Goal: Information Seeking & Learning: Learn about a topic

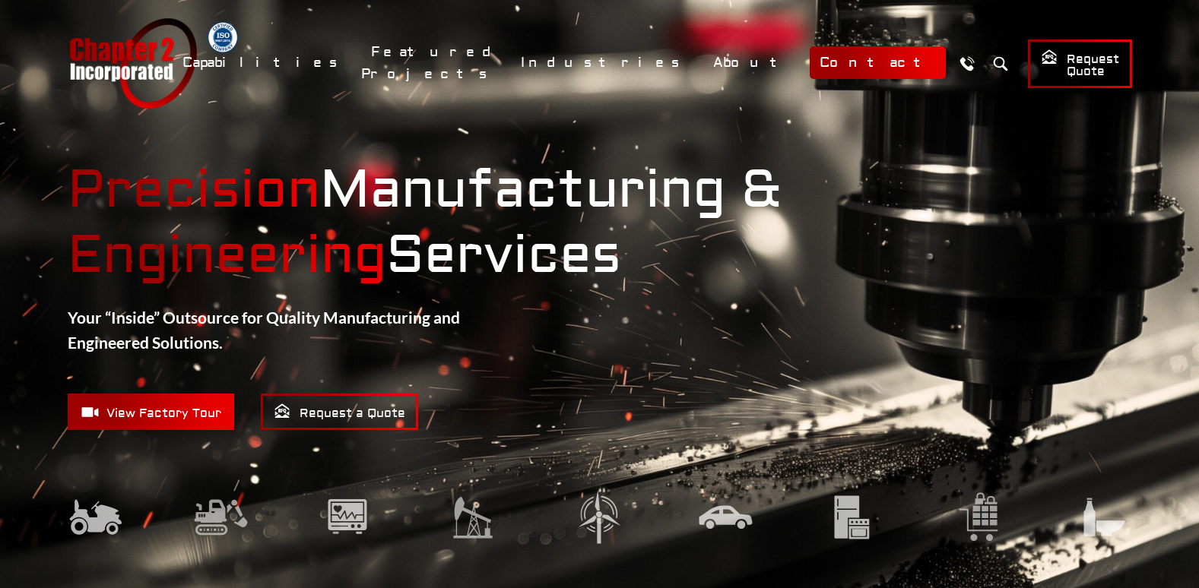
click at [853, 58] on link "Contact" at bounding box center [878, 62] width 136 height 33
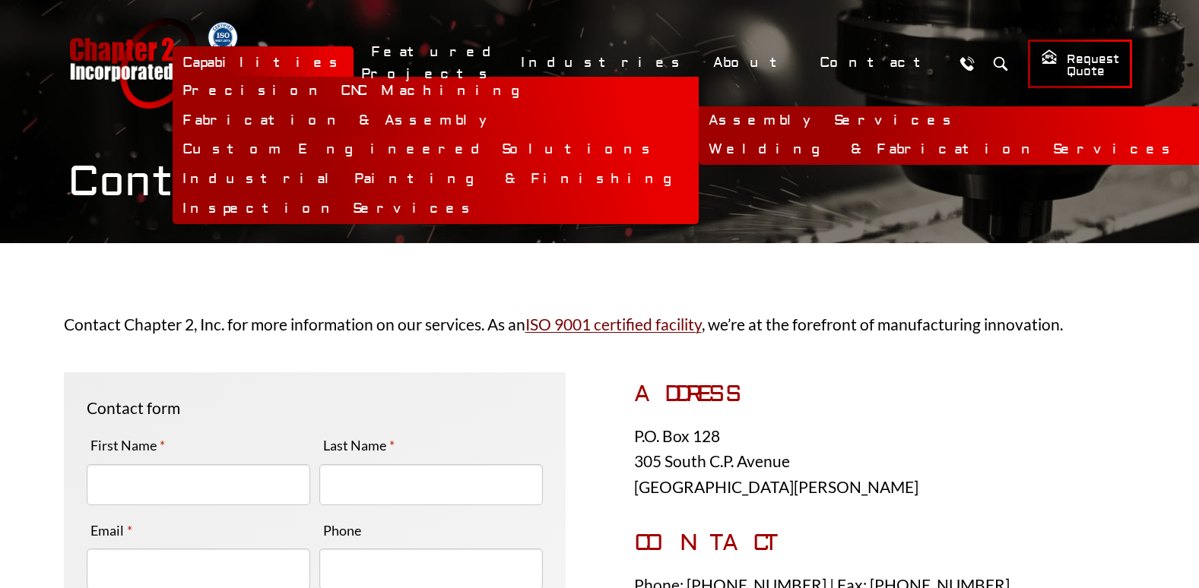
click at [699, 115] on link "Assembly Services" at bounding box center [962, 121] width 526 height 30
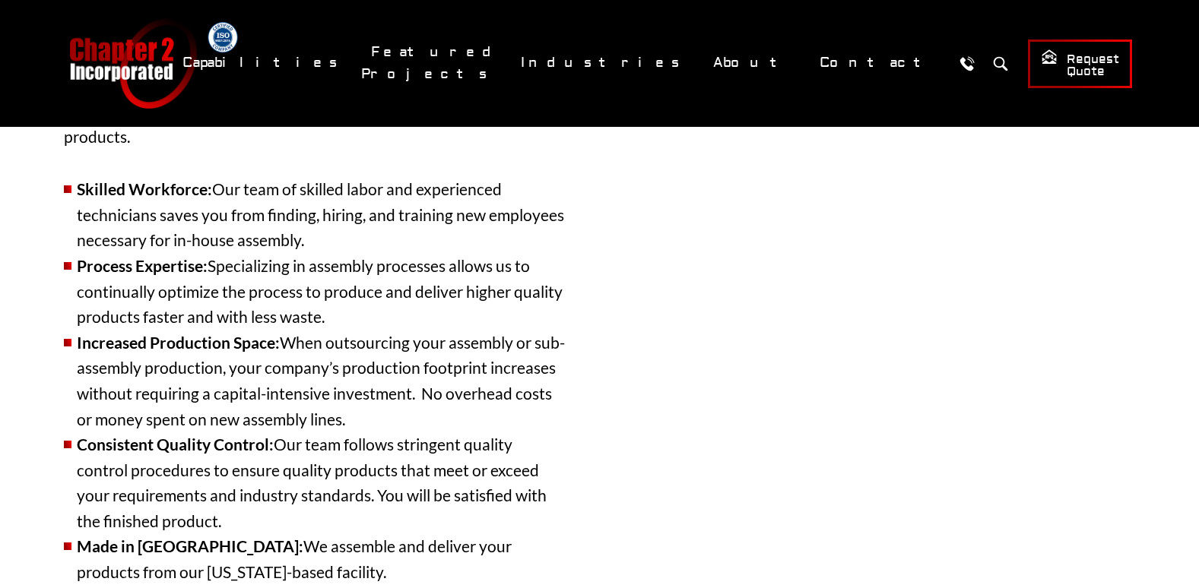
scroll to position [380, 0]
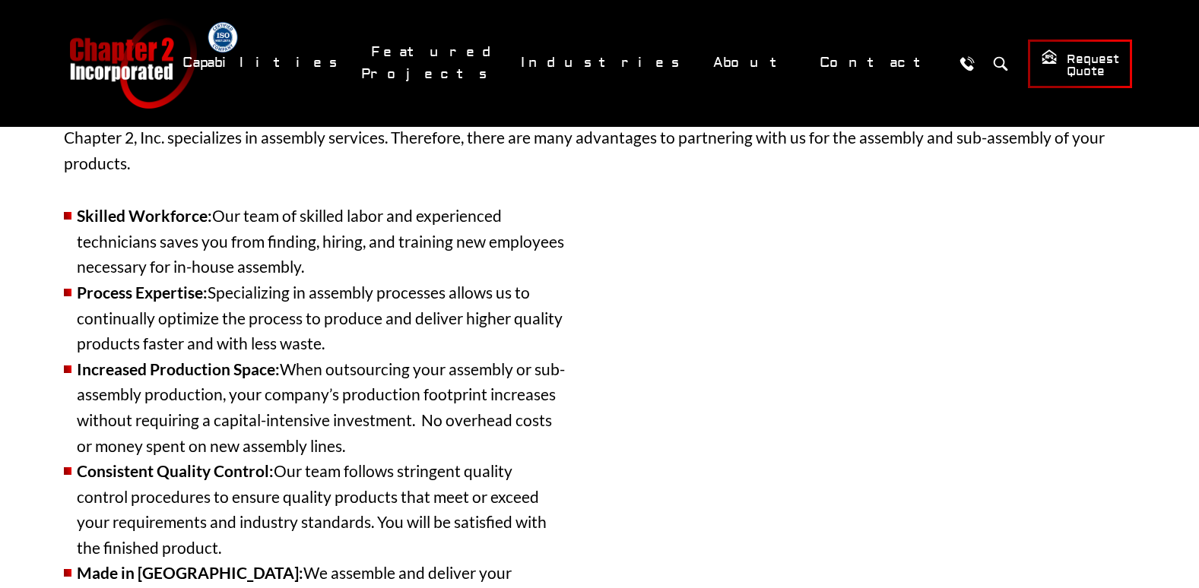
click at [900, 521] on div at bounding box center [885, 458] width 502 height 541
click at [901, 517] on div at bounding box center [885, 458] width 502 height 541
click at [1015, 524] on div at bounding box center [885, 458] width 502 height 541
click at [597, 398] on div "Skilled Workforce: Our team of skilled labor and experienced technicians saves …" at bounding box center [600, 458] width 1072 height 541
